Goal: Task Accomplishment & Management: Manage account settings

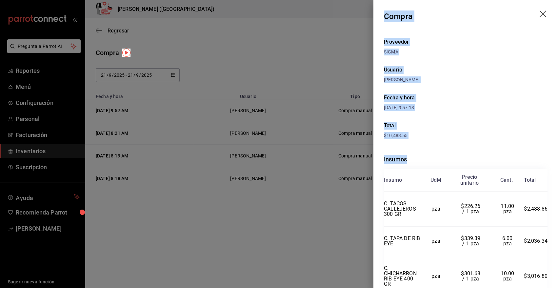
click at [540, 13] on icon "drag" at bounding box center [543, 13] width 7 height 7
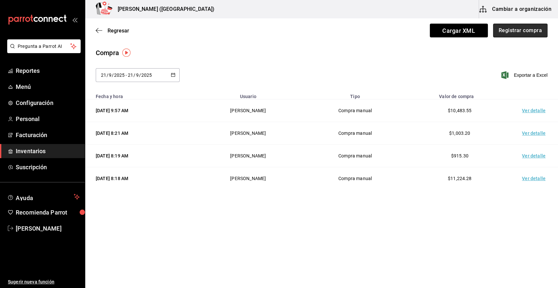
click at [531, 31] on button "Registrar compra" at bounding box center [520, 31] width 54 height 14
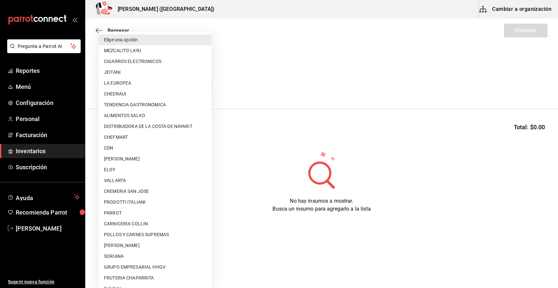
click at [206, 89] on body "Pregunta a Parrot AI Reportes Menú Configuración Personal Facturación Inventari…" at bounding box center [279, 125] width 558 height 251
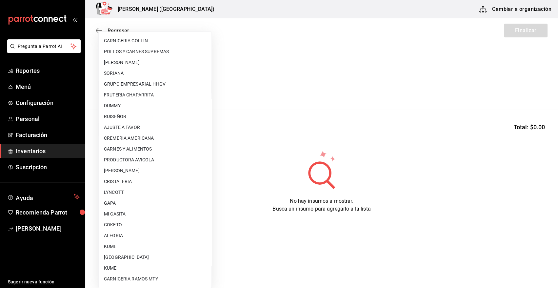
scroll to position [335, 0]
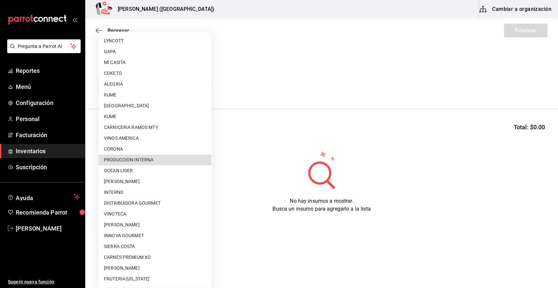
click at [187, 162] on li "PRODUCCION INTERNA" at bounding box center [155, 159] width 113 height 11
type input "ca5c8321-042a-43fe-a3bd-6967aa3ca48f"
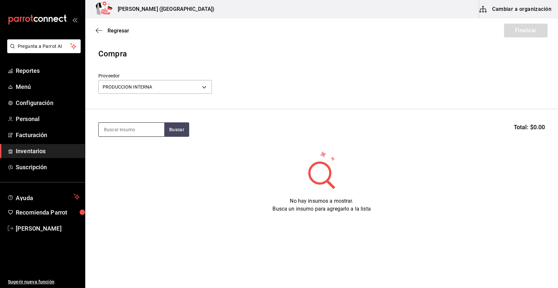
click at [132, 131] on input at bounding box center [132, 130] width 66 height 14
type input "MOSTA"
click at [185, 132] on button "Buscar" at bounding box center [176, 129] width 25 height 14
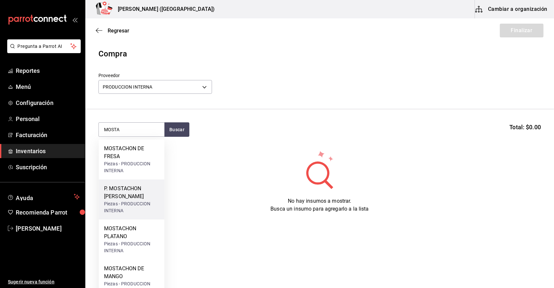
click at [130, 193] on div "P. MOSTACHON DE LIMON" at bounding box center [131, 193] width 55 height 16
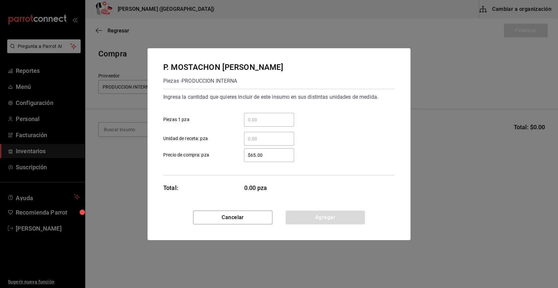
click at [258, 118] on input "​ Piezas 1 pza" at bounding box center [269, 120] width 50 height 8
type input "6"
drag, startPoint x: 279, startPoint y: 152, endPoint x: 211, endPoint y: 166, distance: 69.9
click at [211, 166] on div "Ingresa la cantidad que quieres incluir de este insumo en sus distintas unidade…" at bounding box center [279, 132] width 232 height 87
type input "$0.01"
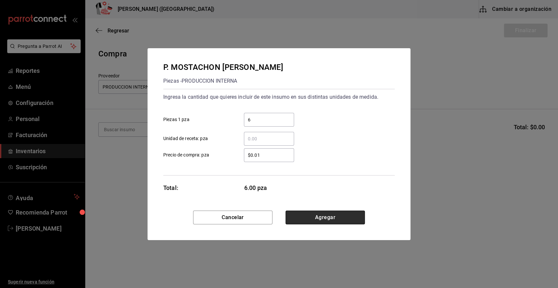
click at [305, 215] on button "Agregar" at bounding box center [325, 218] width 79 height 14
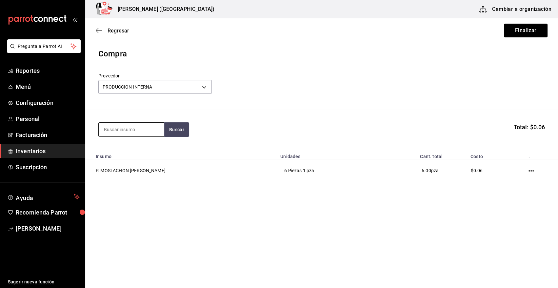
click at [118, 132] on input at bounding box center [132, 130] width 66 height 14
drag, startPoint x: 137, startPoint y: 131, endPoint x: 68, endPoint y: 130, distance: 68.9
click at [68, 130] on div "Pregunta a Parrot AI Reportes Menú Configuración Personal Facturación Inventari…" at bounding box center [279, 125] width 558 height 251
type input "PANQUE"
click at [179, 132] on button "Buscar" at bounding box center [176, 129] width 25 height 14
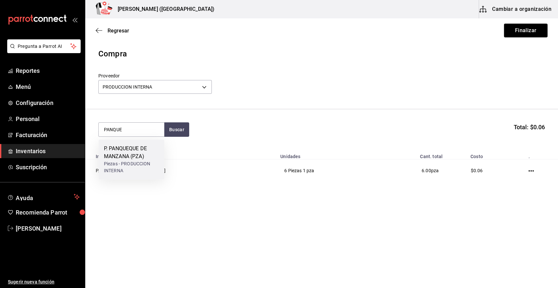
click at [144, 153] on div "P. PANQUEQUE DE MANZANA (PZA)" at bounding box center [131, 153] width 55 height 16
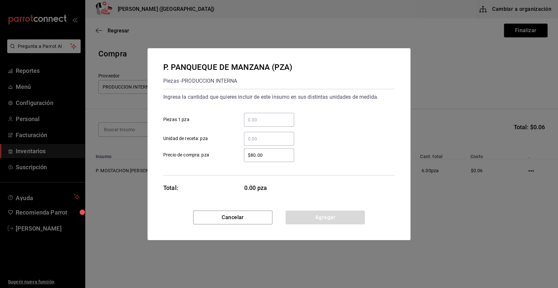
click at [258, 119] on input "​ Piezas 1 pza" at bounding box center [269, 120] width 50 height 8
type input "6"
drag, startPoint x: 275, startPoint y: 153, endPoint x: 192, endPoint y: 171, distance: 84.9
click at [192, 171] on div "Ingresa la cantidad que quieres incluir de este insumo en sus distintas unidade…" at bounding box center [279, 132] width 232 height 87
type input "$0.01"
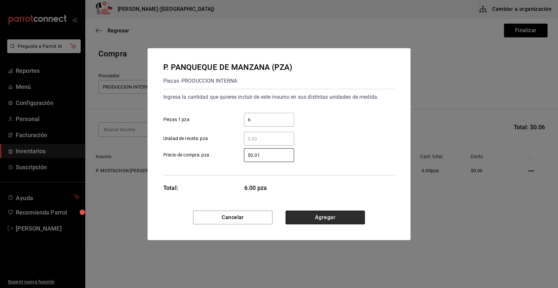
click at [301, 217] on button "Agregar" at bounding box center [325, 218] width 79 height 14
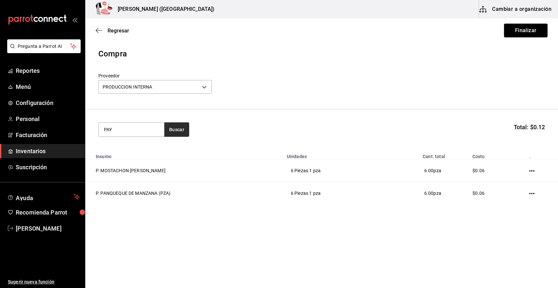
type input "PAY"
click at [179, 127] on button "Buscar" at bounding box center [176, 129] width 25 height 14
click at [128, 148] on div "P. PAY DE GUAYABA" at bounding box center [131, 149] width 55 height 8
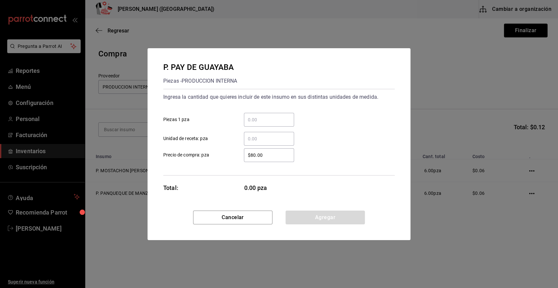
click at [263, 124] on div "​" at bounding box center [269, 120] width 50 height 14
click at [263, 124] on input "​ Piezas 1 pza" at bounding box center [269, 120] width 50 height 8
type input "6"
drag, startPoint x: 276, startPoint y: 155, endPoint x: 202, endPoint y: 155, distance: 74.5
click at [202, 155] on label "$80.00 ​ Precio de compra: pza" at bounding box center [228, 155] width 131 height 14
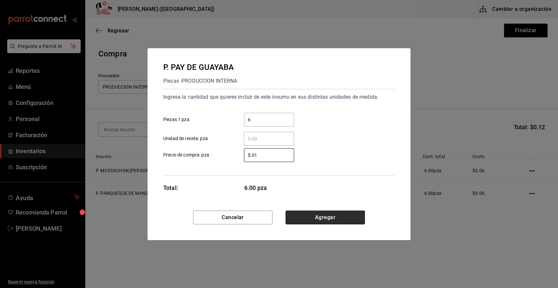
type input "$0.01"
click at [316, 217] on button "Agregar" at bounding box center [325, 218] width 79 height 14
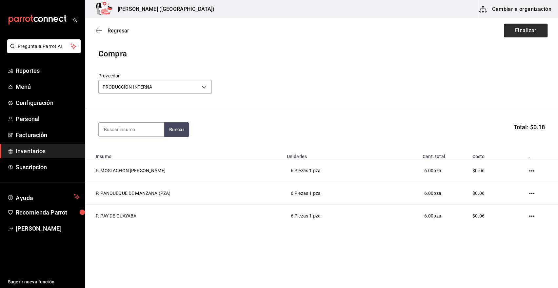
click at [530, 31] on button "Finalizar" at bounding box center [526, 31] width 44 height 14
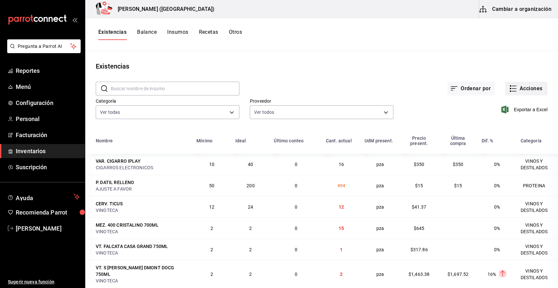
click at [526, 87] on button "Acciones" at bounding box center [526, 89] width 42 height 14
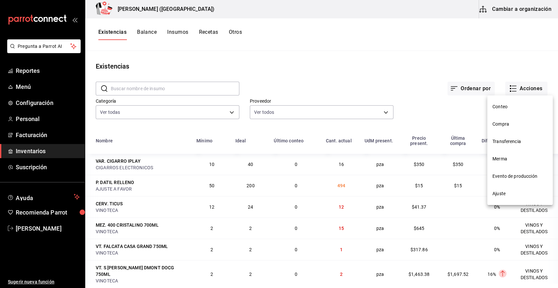
click at [511, 125] on span "Compra" at bounding box center [520, 124] width 55 height 7
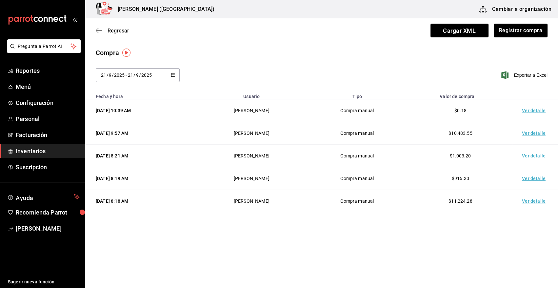
click at [535, 110] on td "Ver detalle" at bounding box center [535, 110] width 46 height 23
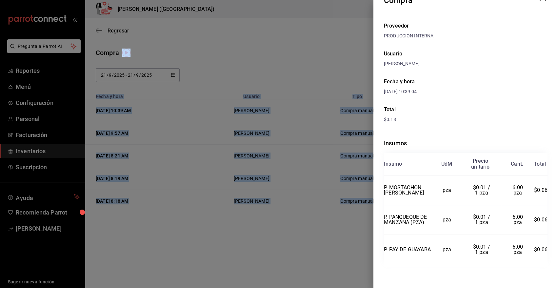
scroll to position [21, 0]
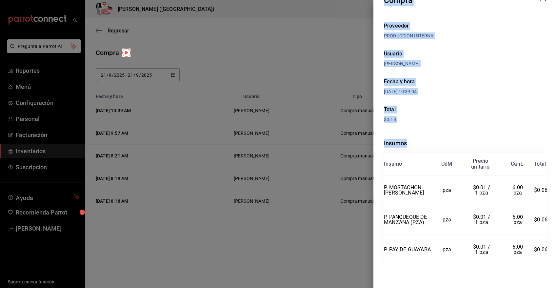
drag, startPoint x: 384, startPoint y: 15, endPoint x: 547, endPoint y: 249, distance: 285.2
click at [547, 249] on div "Compra Proveedor PRODUCCION INTERNA Usuario Heriberto Madalena Fecha y hora 21/…" at bounding box center [466, 144] width 185 height 288
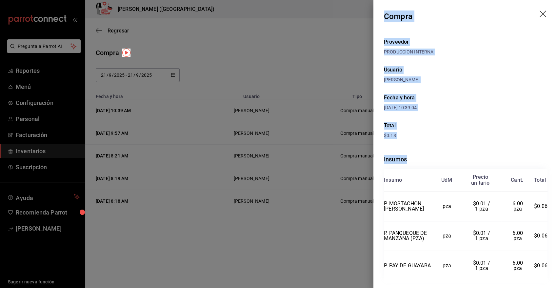
click at [540, 13] on icon "drag" at bounding box center [543, 13] width 7 height 7
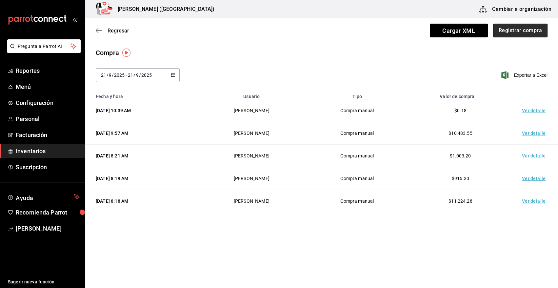
click at [520, 30] on button "Registrar compra" at bounding box center [520, 31] width 54 height 14
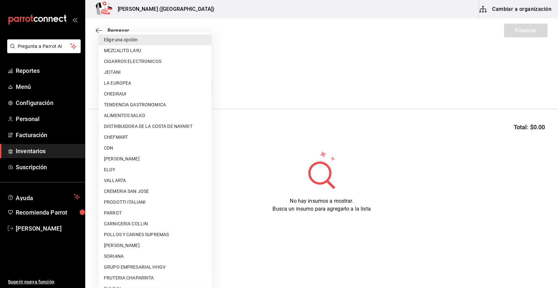
click at [207, 89] on body "Pregunta a Parrot AI Reportes Menú Configuración Personal Facturación Inventari…" at bounding box center [279, 125] width 558 height 251
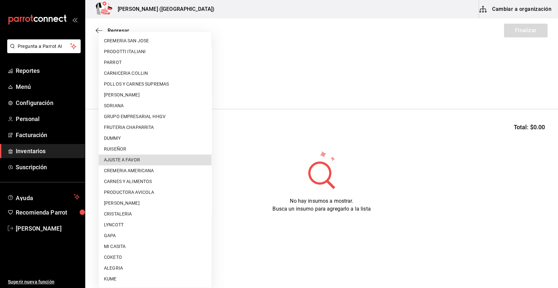
click at [137, 160] on li "AJUSTE A FAVOR" at bounding box center [155, 159] width 113 height 11
type input "dd0fbccd-e034-4acc-8432-7d1d5e23f321"
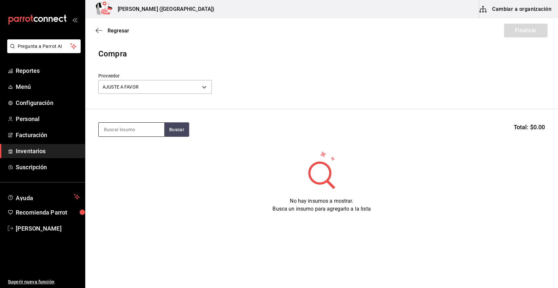
click at [117, 128] on input at bounding box center [132, 130] width 66 height 14
click at [178, 129] on button "Buscar" at bounding box center [176, 129] width 25 height 14
click at [139, 133] on input "DATILE" at bounding box center [132, 130] width 66 height 14
type input "DATIL"
click at [169, 129] on button "Buscar" at bounding box center [176, 129] width 25 height 14
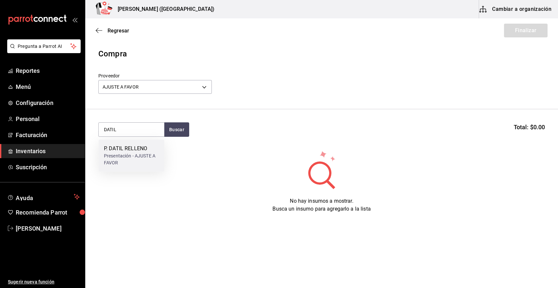
click at [129, 151] on div "P. DATIL RELLENO" at bounding box center [131, 149] width 55 height 8
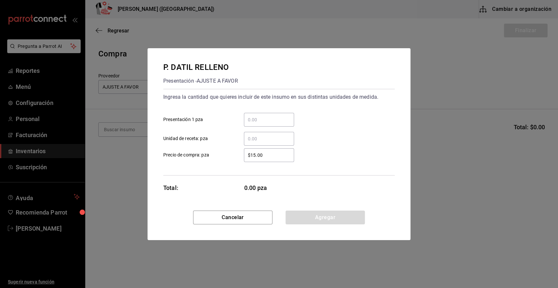
click at [259, 119] on input "​ Presentación 1 pza" at bounding box center [269, 120] width 50 height 8
type input "20"
drag, startPoint x: 269, startPoint y: 157, endPoint x: 222, endPoint y: 153, distance: 46.4
click at [222, 153] on label "$15.00 ​ Precio de compra: pza" at bounding box center [228, 155] width 131 height 14
type input "$0.01"
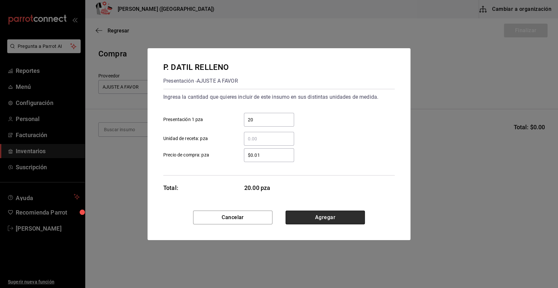
click at [351, 220] on button "Agregar" at bounding box center [325, 218] width 79 height 14
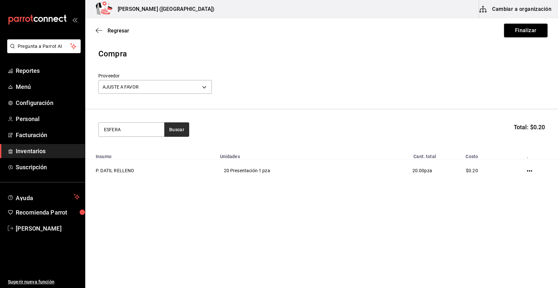
type input "ESFERA"
click at [177, 129] on button "Buscar" at bounding box center [176, 129] width 25 height 14
click at [133, 151] on div "M. SALMON ESFERAS" at bounding box center [130, 149] width 53 height 8
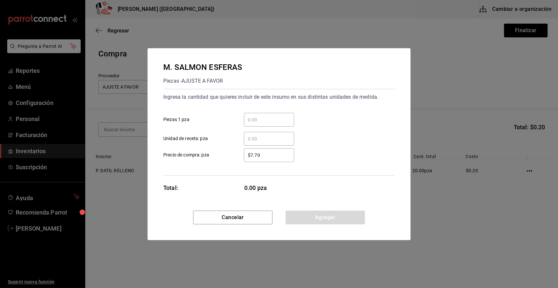
click at [269, 121] on input "​ Piezas 1 pza" at bounding box center [269, 120] width 50 height 8
type input "10"
drag, startPoint x: 270, startPoint y: 157, endPoint x: 197, endPoint y: 142, distance: 74.6
click at [197, 142] on div "Ingresa la cantidad que quieres incluir de este insumo en sus distintas unidade…" at bounding box center [279, 132] width 232 height 87
type input "$0.01"
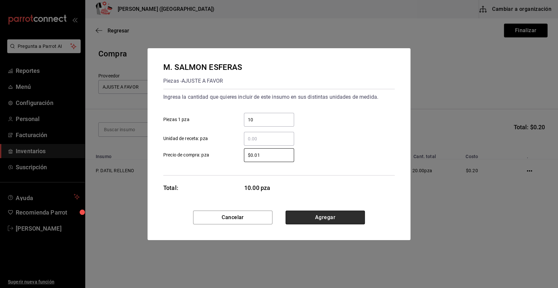
click at [345, 216] on button "Agregar" at bounding box center [325, 218] width 79 height 14
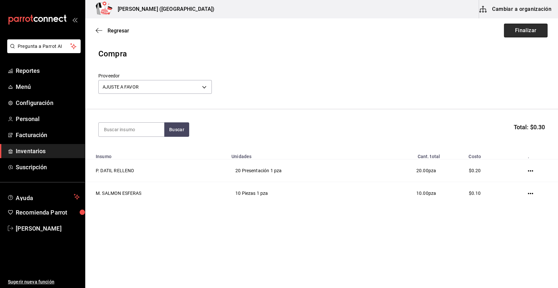
click at [515, 31] on button "Finalizar" at bounding box center [526, 31] width 44 height 14
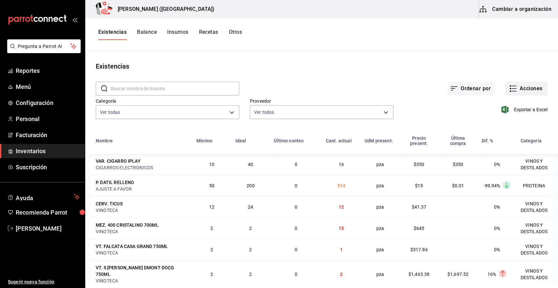
click at [512, 88] on icon "button" at bounding box center [513, 89] width 8 height 8
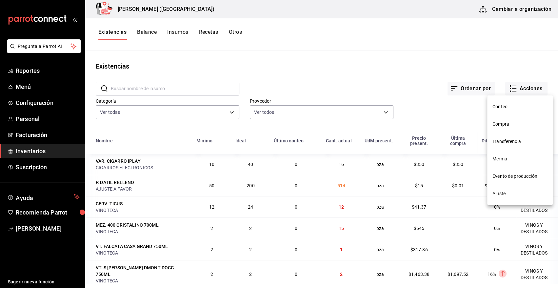
click at [509, 123] on span "Compra" at bounding box center [520, 124] width 55 height 7
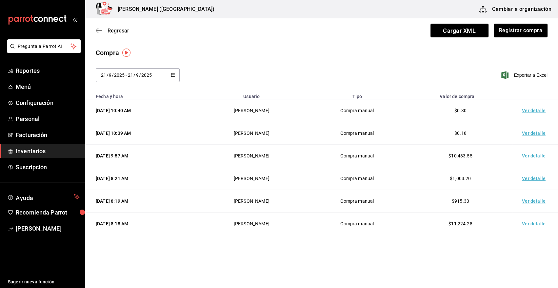
click at [538, 108] on td "Ver detalle" at bounding box center [535, 110] width 46 height 23
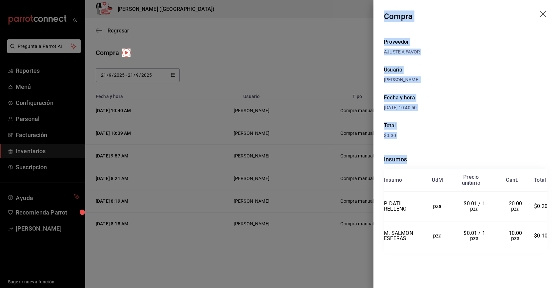
drag, startPoint x: 384, startPoint y: 14, endPoint x: 553, endPoint y: 234, distance: 277.0
click at [553, 234] on div "Compra Proveedor AJUSTE A FAVOR Usuario Heriberto Madalena Fecha y hora 21/09/2…" at bounding box center [466, 144] width 185 height 288
click at [541, 13] on icon "drag" at bounding box center [544, 14] width 8 height 8
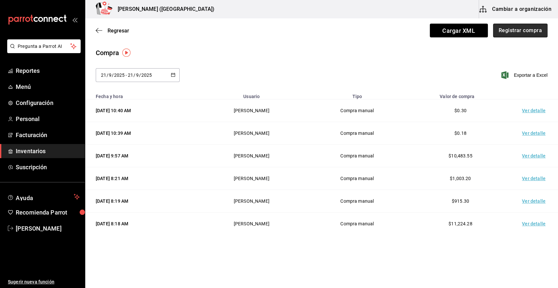
click at [511, 35] on button "Registrar compra" at bounding box center [520, 31] width 54 height 14
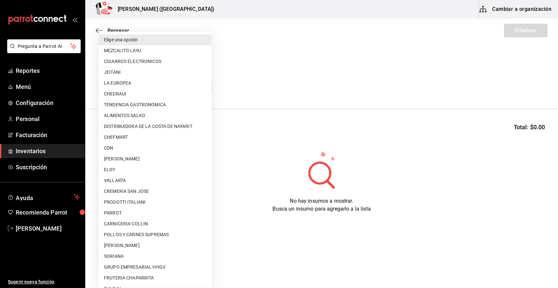
click at [192, 88] on body "Pregunta a Parrot AI Reportes Menú Configuración Personal Facturación Inventari…" at bounding box center [279, 125] width 558 height 251
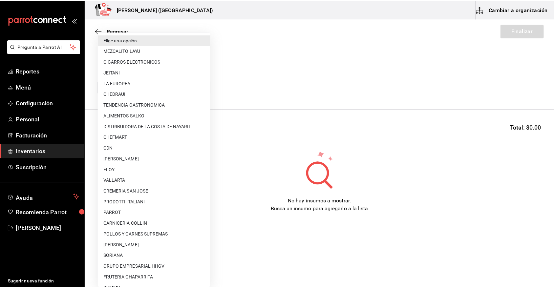
scroll to position [38, 0]
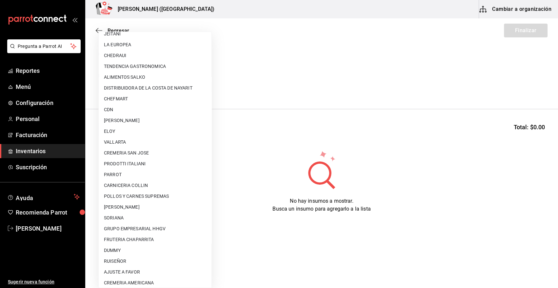
click at [126, 272] on li "AJUSTE A FAVOR" at bounding box center [155, 272] width 113 height 11
type input "dd0fbccd-e034-4acc-8432-7d1d5e23f321"
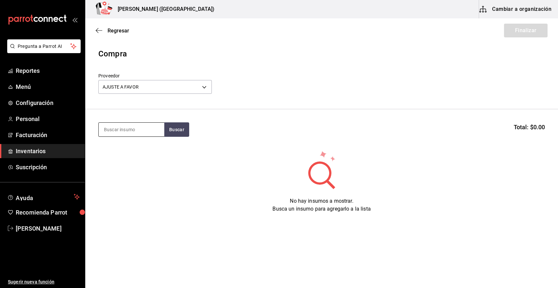
click at [121, 131] on input at bounding box center [132, 130] width 66 height 14
type input "LANGO"
click at [172, 132] on button "Buscar" at bounding box center [176, 129] width 25 height 14
click at [175, 132] on button "Buscar" at bounding box center [176, 129] width 25 height 14
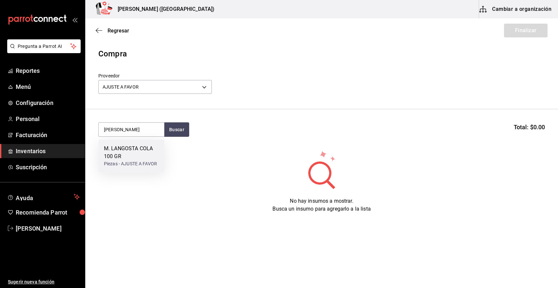
click at [147, 154] on div "M. LANGOSTA COLA 100 GR" at bounding box center [131, 153] width 55 height 16
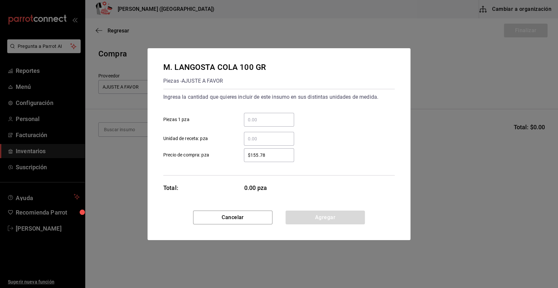
click at [271, 122] on input "​ Piezas 1 pza" at bounding box center [269, 120] width 50 height 8
type input "2"
click at [274, 160] on div "$155.78 ​" at bounding box center [269, 155] width 50 height 14
click at [274, 159] on input "$155.78" at bounding box center [269, 155] width 50 height 8
drag, startPoint x: 259, startPoint y: 156, endPoint x: 209, endPoint y: 156, distance: 49.9
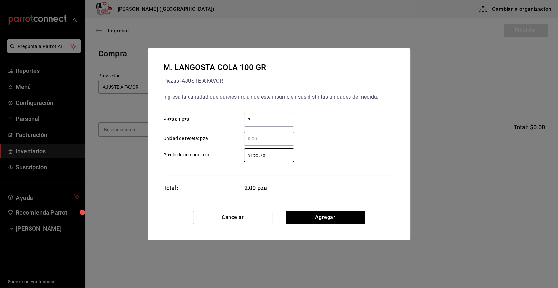
click at [209, 156] on label "$155.78 ​ Precio de compra: pza" at bounding box center [228, 155] width 131 height 14
type input "$0.01"
click at [294, 216] on button "Agregar" at bounding box center [325, 218] width 79 height 14
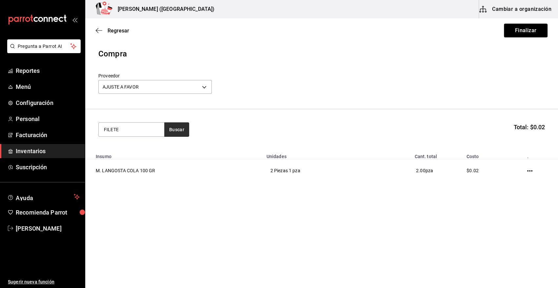
type input "FILETE"
click at [175, 127] on button "Buscar" at bounding box center [176, 129] width 25 height 14
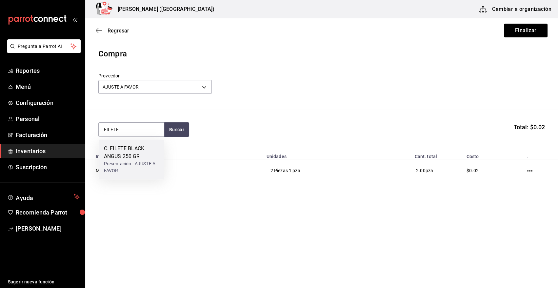
click at [117, 156] on div "C. FILETE BLACK ANGUS 250 GR" at bounding box center [131, 153] width 55 height 16
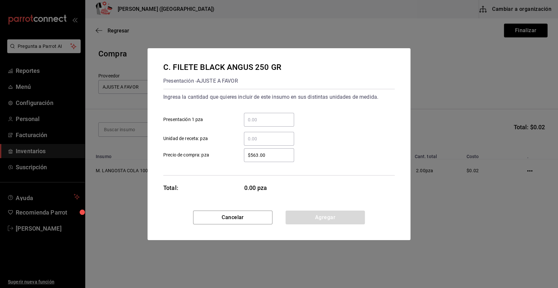
click at [258, 121] on input "​ Presentación 1 pza" at bounding box center [269, 120] width 50 height 8
type input "4"
click at [276, 178] on div "C. FILETE BLACK ANGUS 250 GR Presentación - AJUSTE A FAVOR Ingresa la cantidad …" at bounding box center [279, 129] width 263 height 162
drag, startPoint x: 274, startPoint y: 158, endPoint x: 184, endPoint y: 148, distance: 90.2
click at [192, 149] on label "$563.00 ​ Precio de compra: pza" at bounding box center [228, 155] width 131 height 14
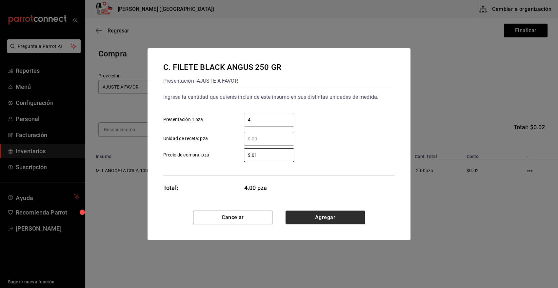
type input "$0.01"
drag, startPoint x: 313, startPoint y: 222, endPoint x: 309, endPoint y: 218, distance: 5.8
click at [313, 221] on button "Agregar" at bounding box center [325, 218] width 79 height 14
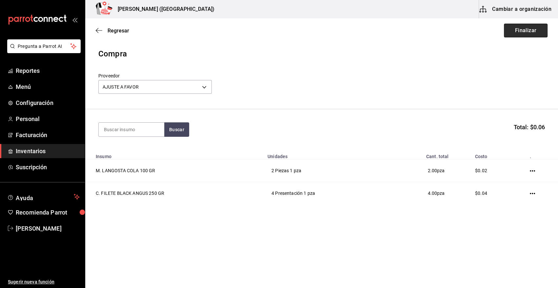
click at [508, 31] on button "Finalizar" at bounding box center [526, 31] width 44 height 14
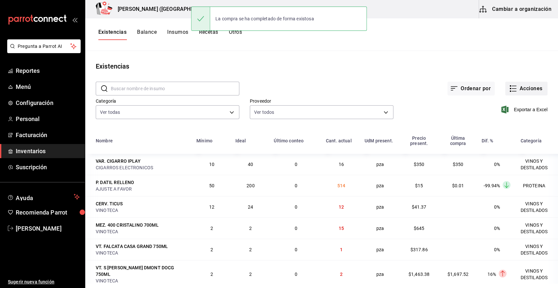
click at [527, 87] on button "Acciones" at bounding box center [526, 89] width 42 height 14
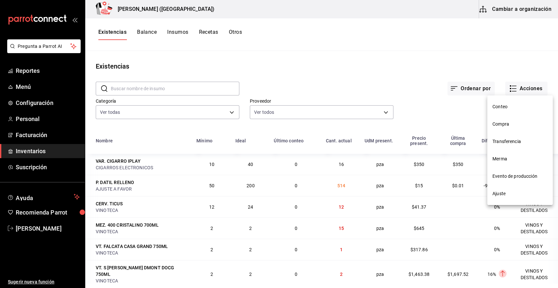
click at [507, 125] on span "Compra" at bounding box center [520, 124] width 55 height 7
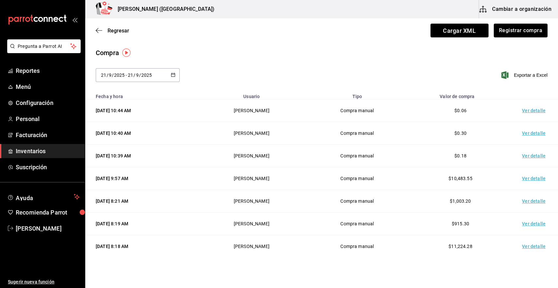
click at [524, 110] on td "Ver detalle" at bounding box center [535, 110] width 46 height 23
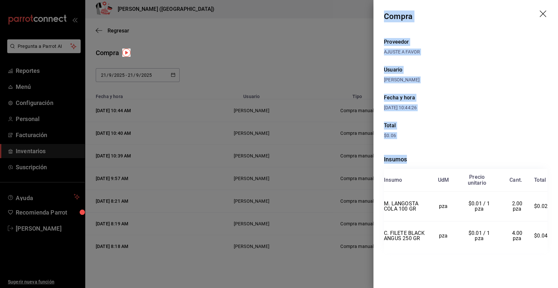
drag, startPoint x: 384, startPoint y: 14, endPoint x: 555, endPoint y: 240, distance: 283.5
click at [555, 240] on div "Compra Proveedor AJUSTE A FAVOR Usuario Heriberto Madalena Fecha y hora 21/09/2…" at bounding box center [466, 144] width 185 height 288
copy div "Compra Proveedor AJUSTE A FAVOR Usuario Heriberto Madalena Fecha y hora 21/09/2…"
click at [540, 12] on icon "drag" at bounding box center [544, 14] width 8 height 8
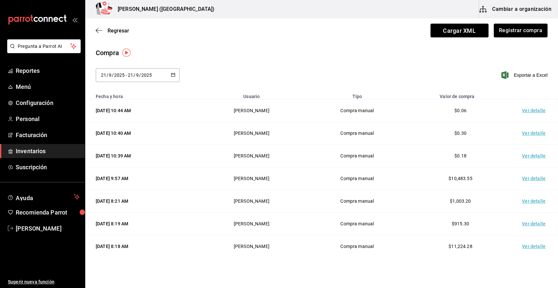
click at [56, 154] on span "Inventarios" at bounding box center [48, 151] width 64 height 9
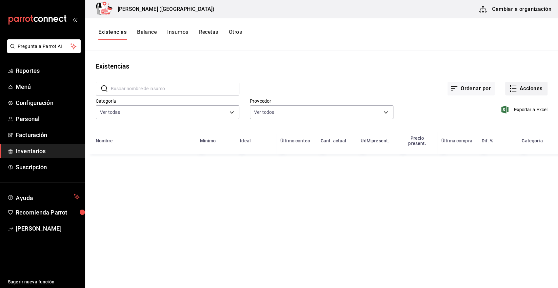
click at [540, 84] on button "Acciones" at bounding box center [526, 89] width 42 height 14
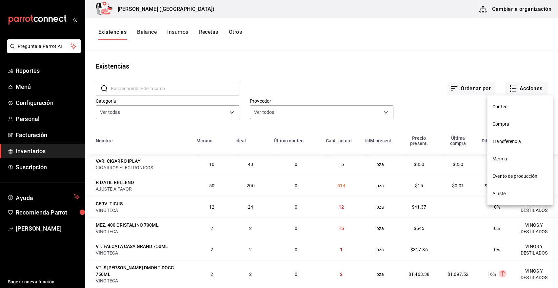
click at [502, 158] on span "Merma" at bounding box center [520, 158] width 55 height 7
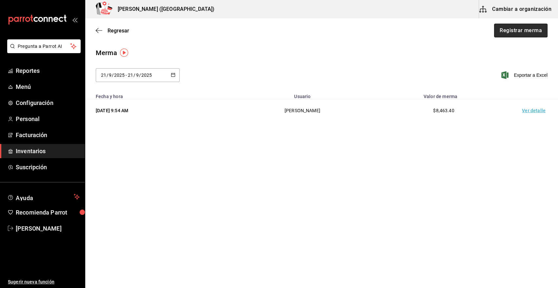
click at [526, 29] on button "Registrar merma" at bounding box center [520, 31] width 53 height 14
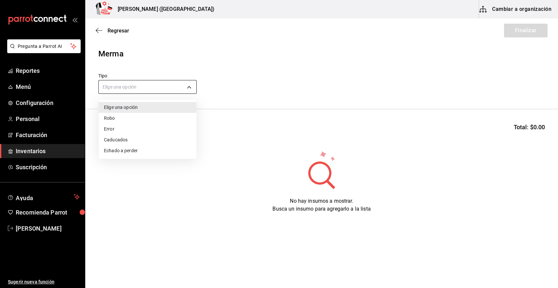
click at [161, 91] on body "Pregunta a Parrot AI Reportes Menú Configuración Personal Facturación Inventari…" at bounding box center [279, 125] width 558 height 251
click at [118, 131] on li "Error" at bounding box center [148, 129] width 98 height 11
type input "ERROR"
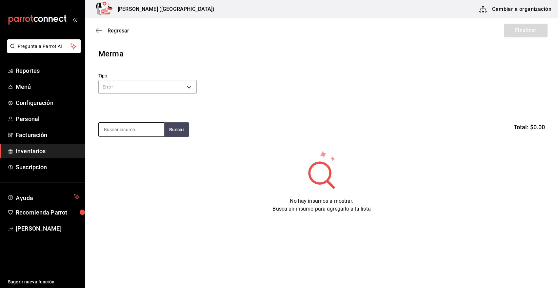
click at [119, 131] on input at bounding box center [132, 130] width 66 height 14
type input "LANGOS"
click at [184, 130] on button "Buscar" at bounding box center [176, 129] width 25 height 14
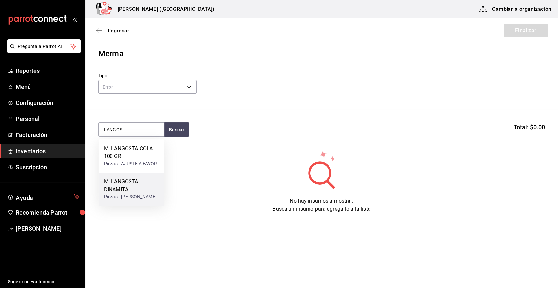
click at [131, 185] on div "M. LANGOSTA DINAMITA" at bounding box center [131, 186] width 55 height 16
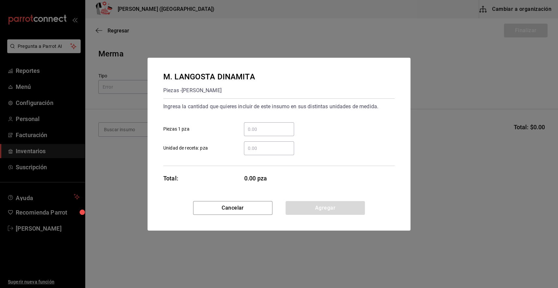
click at [279, 132] on input "​ Piezas 1 pza" at bounding box center [269, 129] width 50 height 8
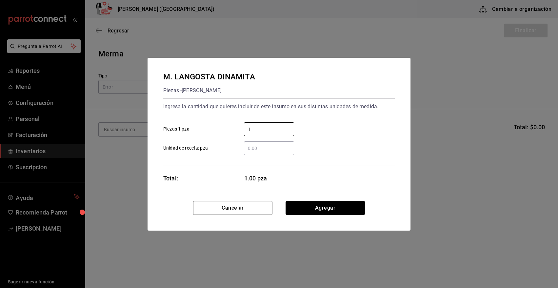
type input "1"
click at [303, 125] on div "1 ​ Piezas 1 pza" at bounding box center [276, 126] width 237 height 19
click at [306, 212] on button "Agregar" at bounding box center [325, 208] width 79 height 14
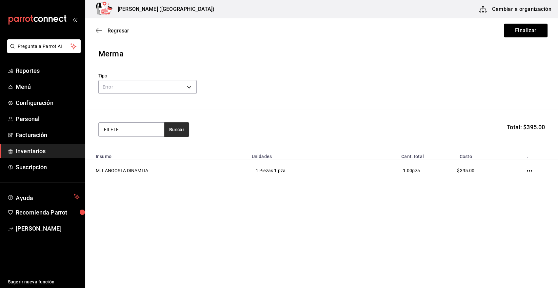
type input "FILETE"
click at [181, 131] on button "Buscar" at bounding box center [176, 129] width 25 height 14
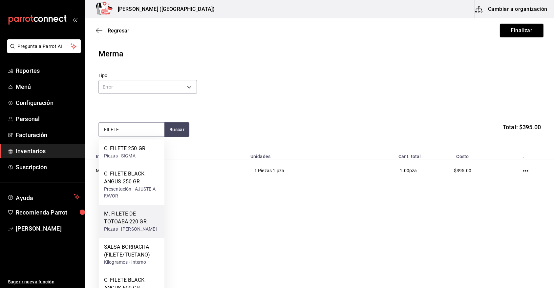
scroll to position [66, 0]
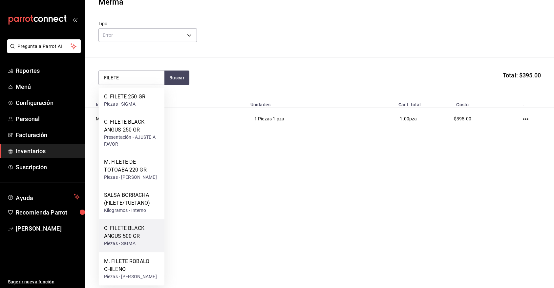
click at [138, 224] on div "C. FILETE BLACK ANGUS 500 GR" at bounding box center [131, 232] width 55 height 16
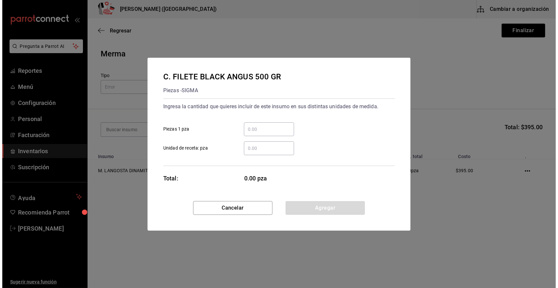
scroll to position [0, 0]
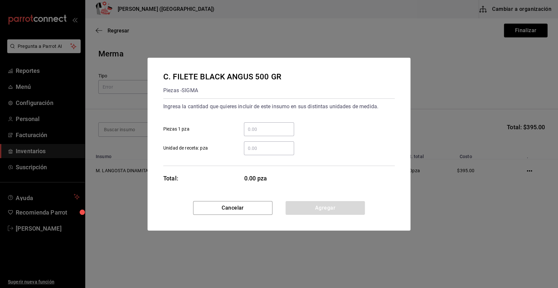
click at [261, 131] on input "​ Piezas 1 pza" at bounding box center [269, 129] width 50 height 8
type input "2"
click at [305, 180] on div "C. FILETE BLACK ANGUS 500 GR Piezas - SIGMA Ingresa la cantidad que quieres inc…" at bounding box center [279, 129] width 263 height 143
click at [310, 208] on button "Agregar" at bounding box center [325, 208] width 79 height 14
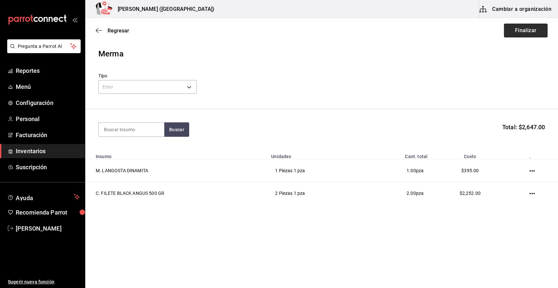
click at [528, 30] on button "Finalizar" at bounding box center [526, 31] width 44 height 14
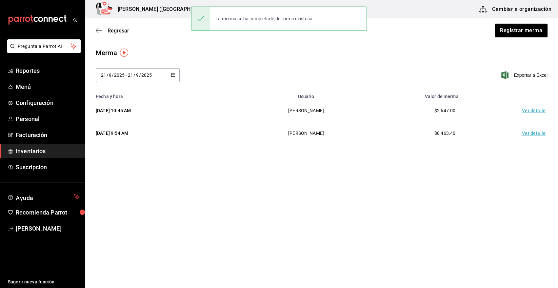
click at [539, 112] on td "Ver detalle" at bounding box center [535, 110] width 46 height 23
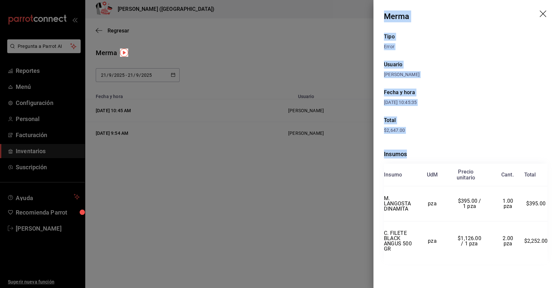
drag, startPoint x: 385, startPoint y: 16, endPoint x: 554, endPoint y: 246, distance: 285.1
click at [554, 246] on div "Merma Tipo Error Usuario Heriberto Madalena Fecha y hora 21/09/2025 10:45:35 To…" at bounding box center [466, 144] width 185 height 288
copy div "Merma Tipo Error Usuario Heriberto Madalena Fecha y hora 21/09/2025 10:45:35 To…"
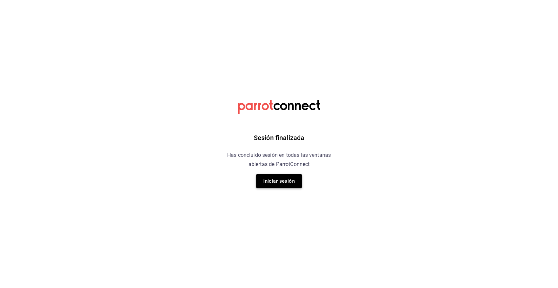
click at [266, 182] on button "Iniciar sesión" at bounding box center [279, 181] width 46 height 14
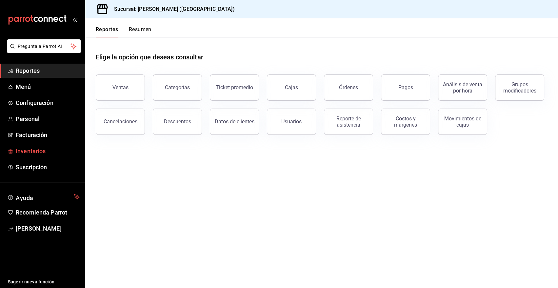
click at [40, 153] on span "Inventarios" at bounding box center [48, 151] width 64 height 9
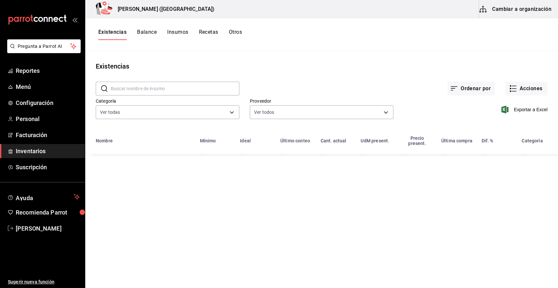
click at [520, 15] on button "Cambiar a organización" at bounding box center [516, 9] width 74 height 18
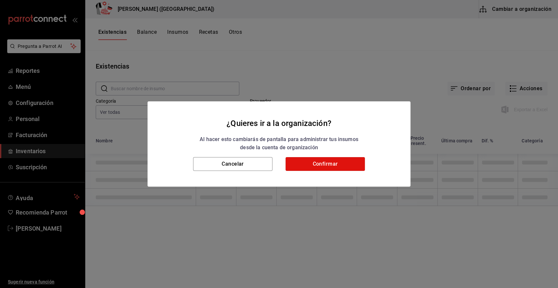
click at [316, 166] on button "Confirmar" at bounding box center [325, 164] width 79 height 14
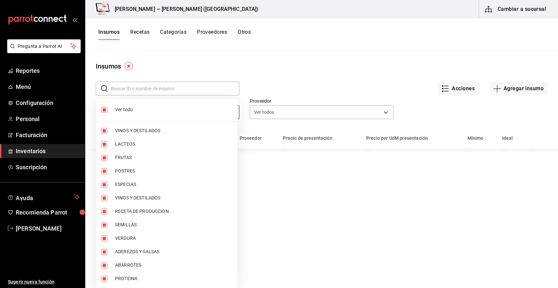
click at [125, 114] on body "Pregunta a Parrot AI Reportes Menú Configuración Personal Facturación Inventari…" at bounding box center [279, 141] width 558 height 283
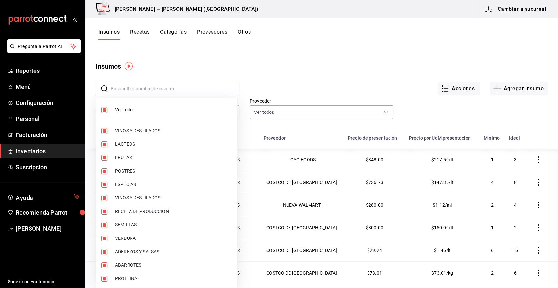
click at [269, 66] on div at bounding box center [279, 144] width 558 height 288
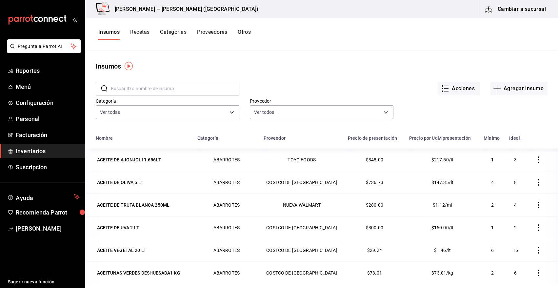
click at [193, 89] on input "text" at bounding box center [175, 88] width 129 height 13
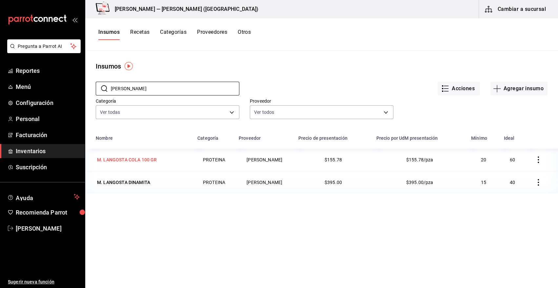
type input "LANGO"
click at [147, 158] on div "M. LANGOSTA COLA 100 GR" at bounding box center [127, 159] width 60 height 7
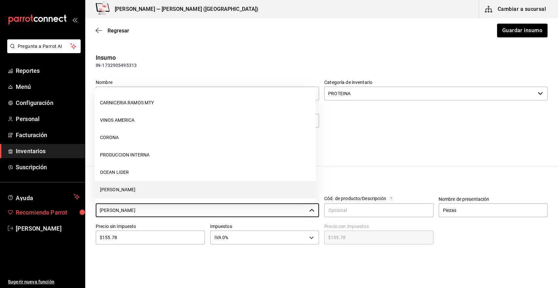
drag, startPoint x: 165, startPoint y: 209, endPoint x: 68, endPoint y: 213, distance: 97.2
click at [68, 213] on div "Pregunta a Parrot AI Reportes Menú Configuración Personal Facturación Inventari…" at bounding box center [279, 125] width 558 height 251
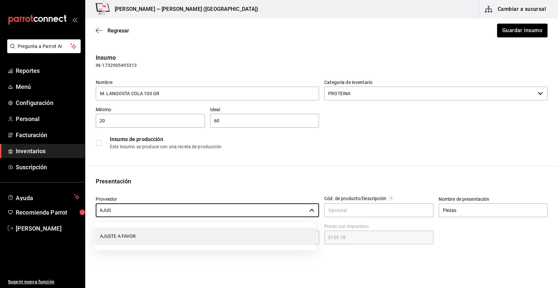
click at [111, 238] on li "AJUSTE A FAVOR" at bounding box center [205, 236] width 221 height 17
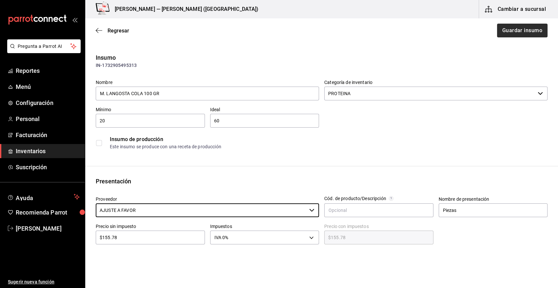
type input "AJUSTE A FAVOR"
click at [529, 32] on button "Guardar insumo" at bounding box center [522, 31] width 51 height 14
